Goal: Book appointment/travel/reservation

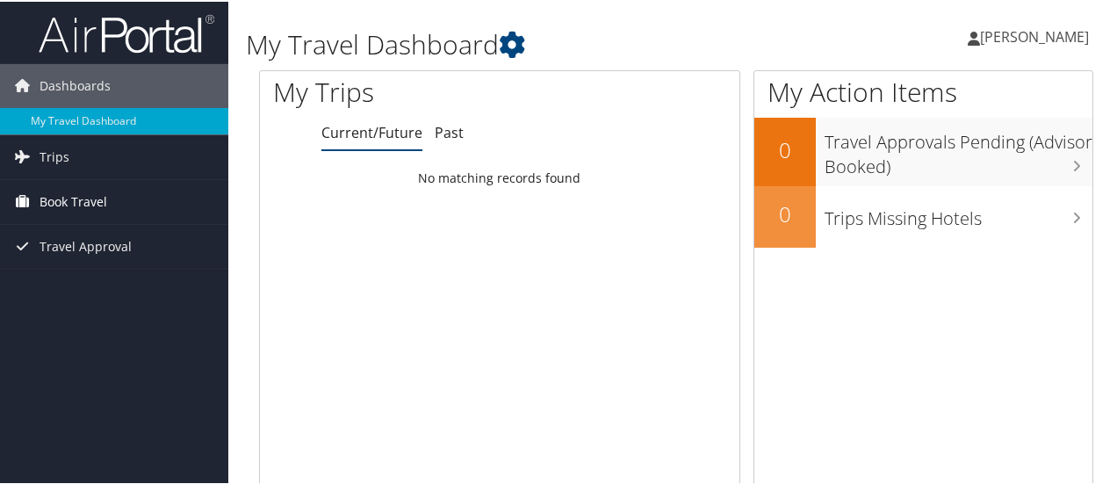
click at [74, 198] on span "Book Travel" at bounding box center [74, 200] width 68 height 44
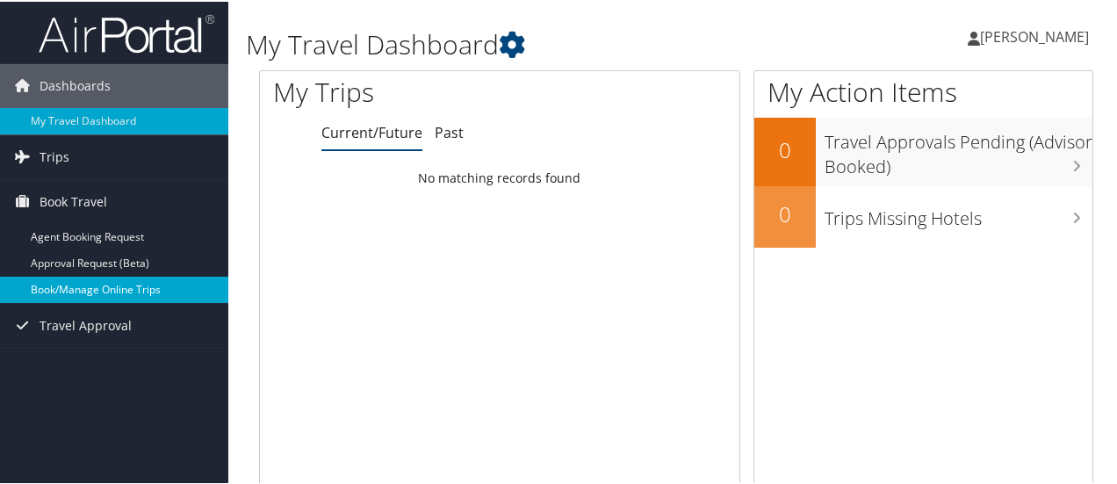
click at [88, 288] on link "Book/Manage Online Trips" at bounding box center [114, 288] width 228 height 26
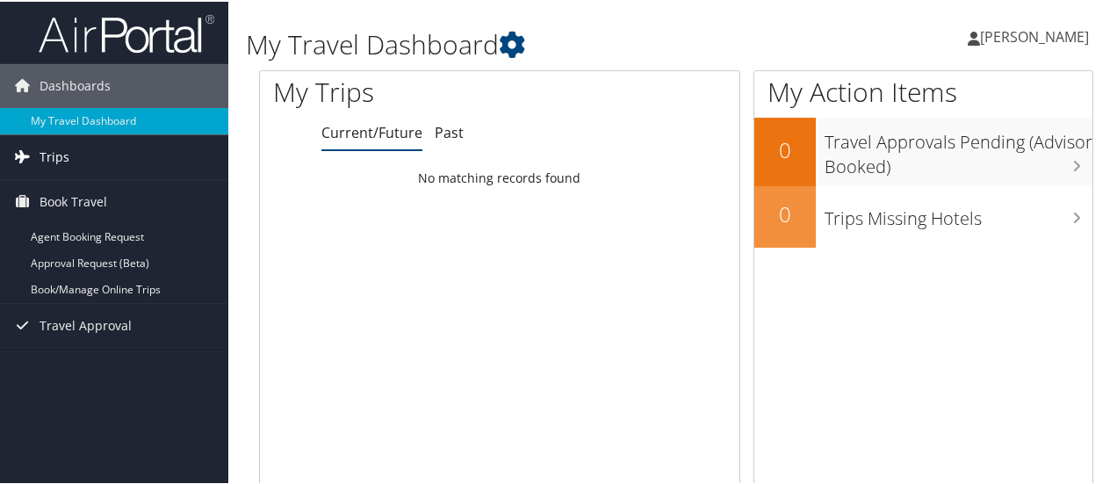
click at [81, 148] on link "Trips" at bounding box center [114, 155] width 228 height 44
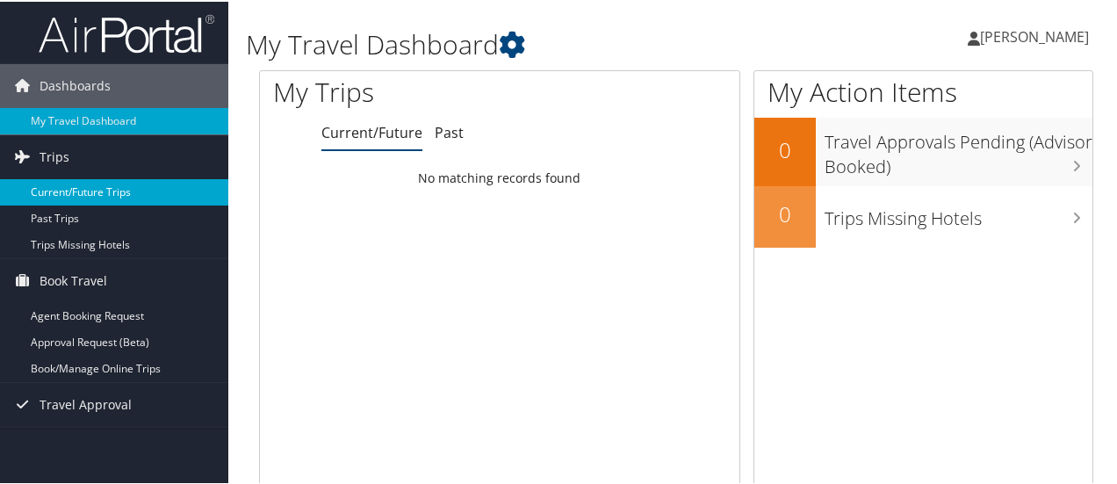
click at [102, 191] on link "Current/Future Trips" at bounding box center [114, 190] width 228 height 26
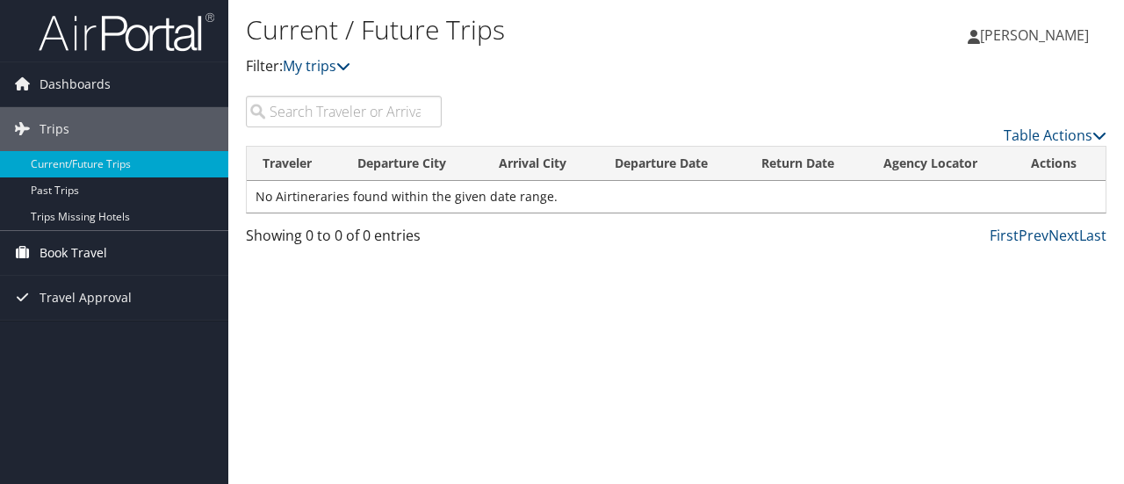
click at [155, 250] on link "Book Travel" at bounding box center [114, 253] width 228 height 44
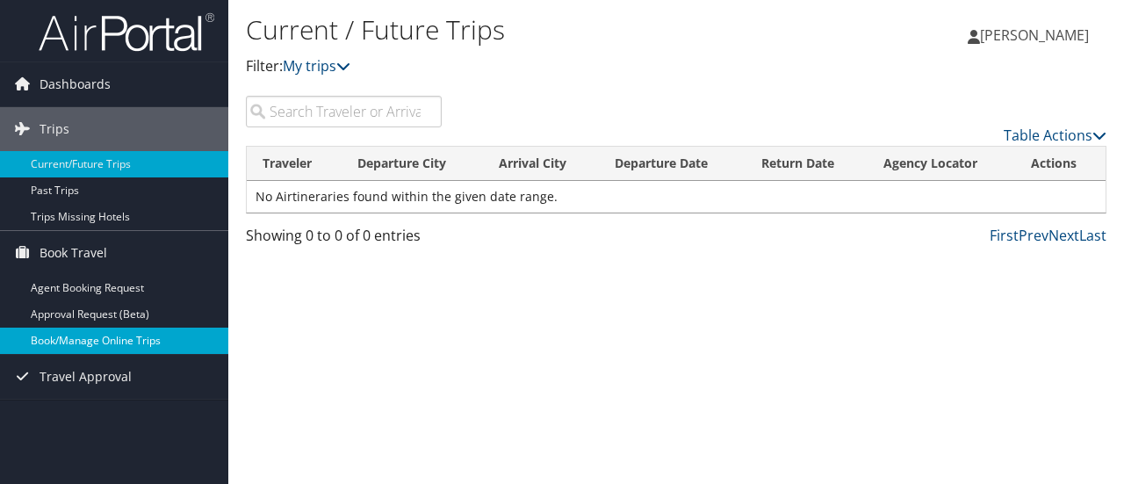
click at [84, 343] on link "Book/Manage Online Trips" at bounding box center [114, 341] width 228 height 26
